Goal: Transaction & Acquisition: Purchase product/service

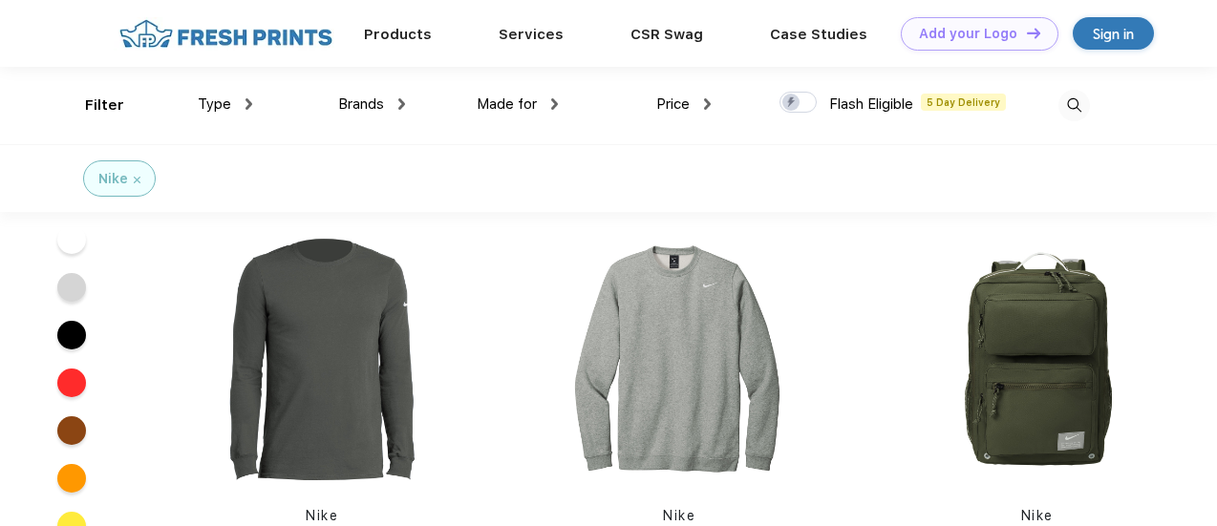
scroll to position [478, 0]
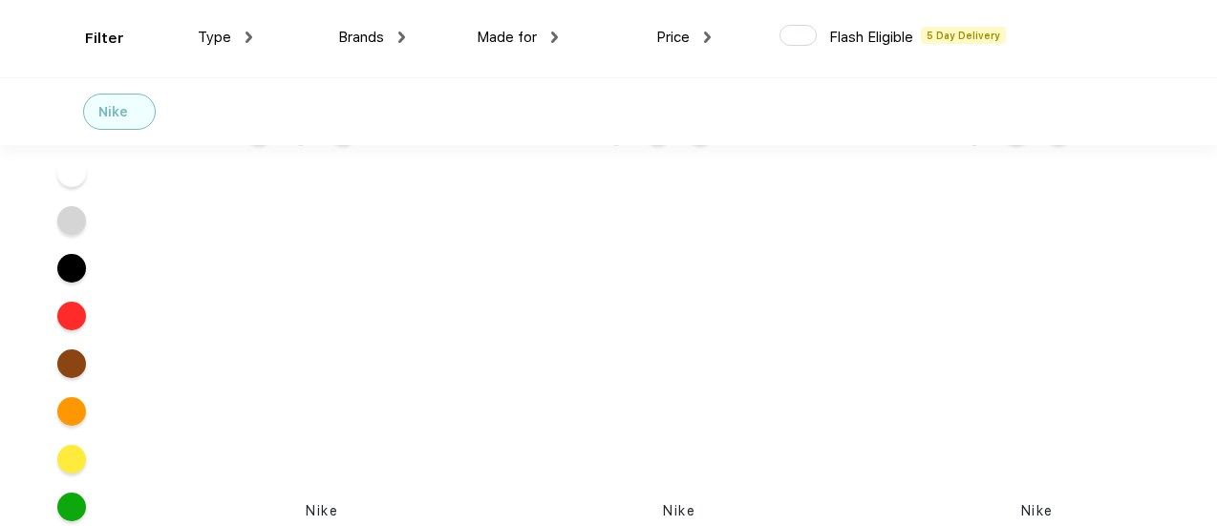
scroll to position [2389, 0]
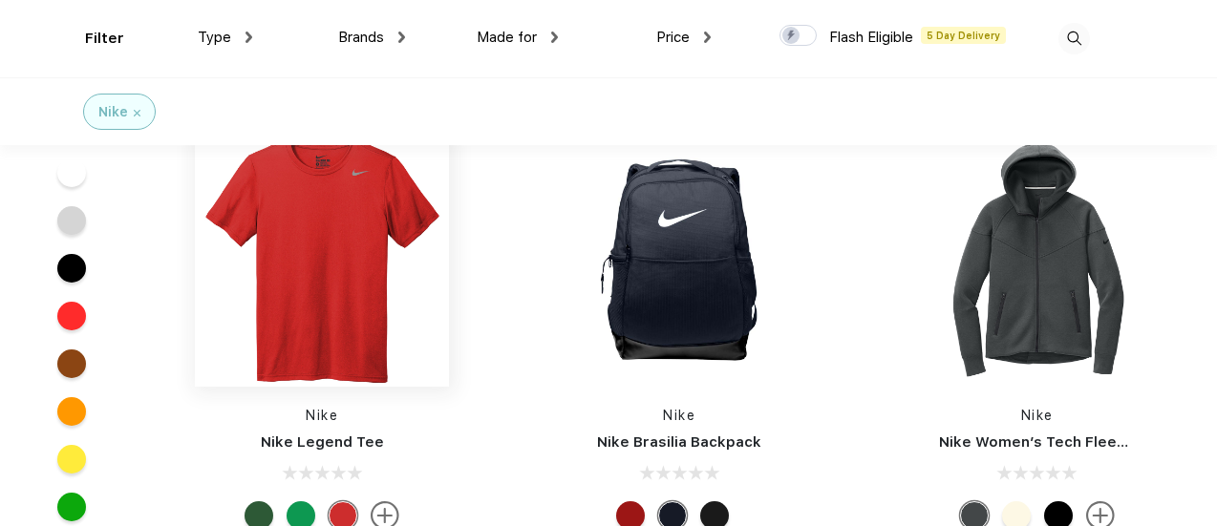
click at [333, 233] on img at bounding box center [322, 260] width 254 height 254
